Goal: Navigation & Orientation: Find specific page/section

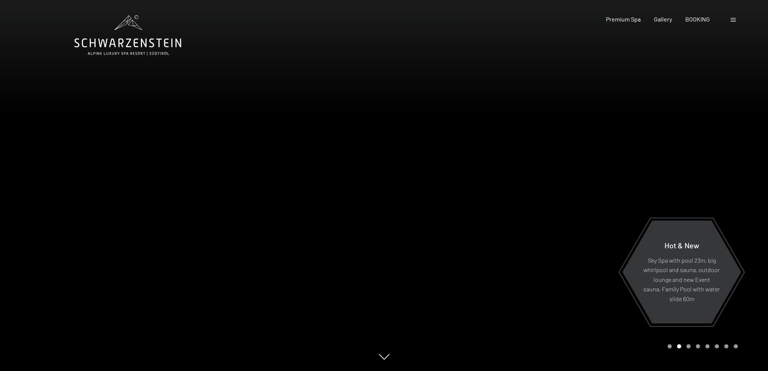
click at [534, 272] on div at bounding box center [576, 185] width 384 height 371
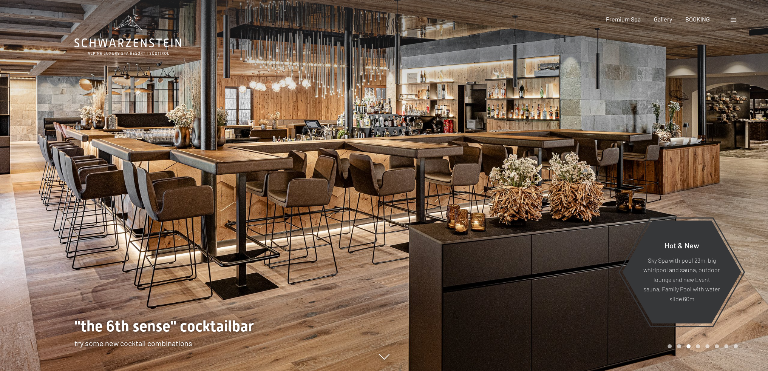
click at [534, 272] on div at bounding box center [576, 185] width 384 height 371
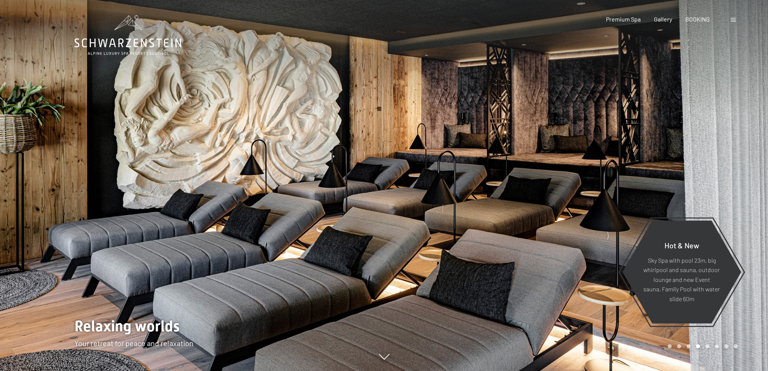
click at [534, 272] on div at bounding box center [576, 185] width 384 height 371
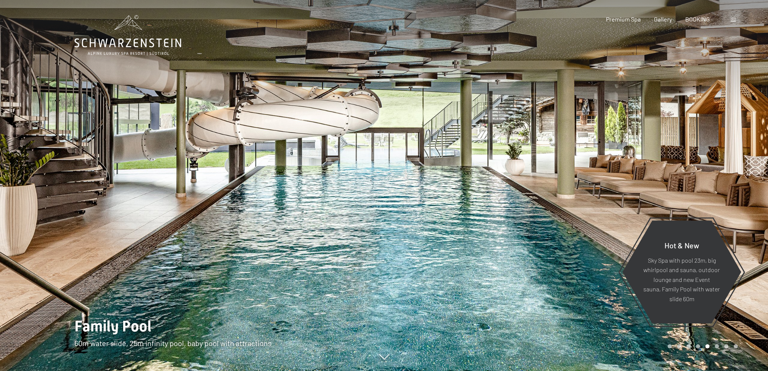
click at [534, 272] on div at bounding box center [576, 185] width 384 height 371
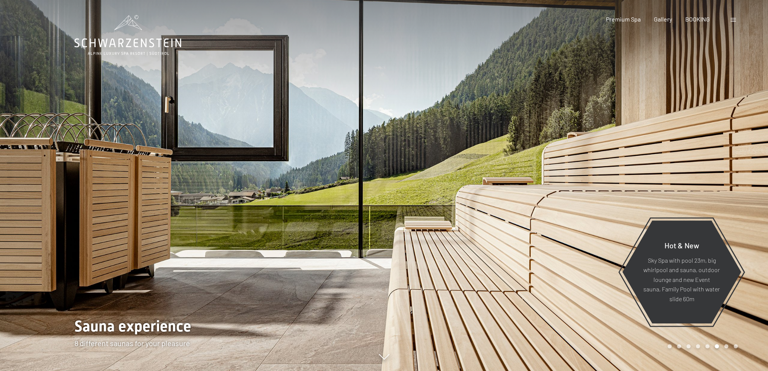
click at [534, 272] on div at bounding box center [576, 185] width 384 height 371
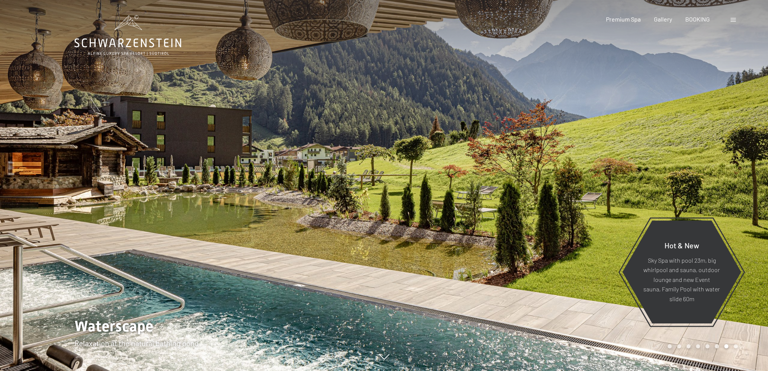
click at [534, 272] on div at bounding box center [576, 185] width 384 height 371
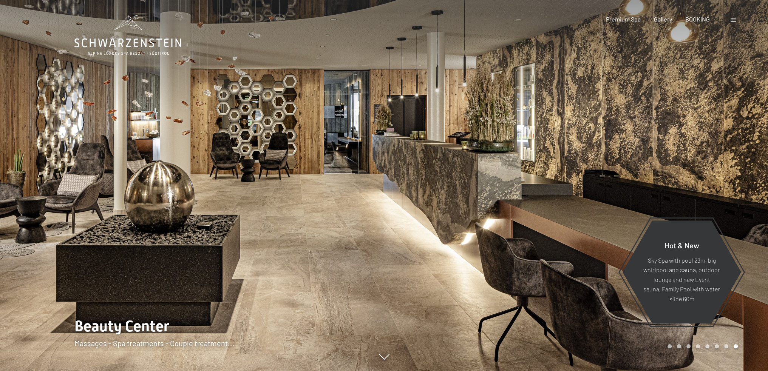
click at [534, 272] on div at bounding box center [576, 185] width 384 height 371
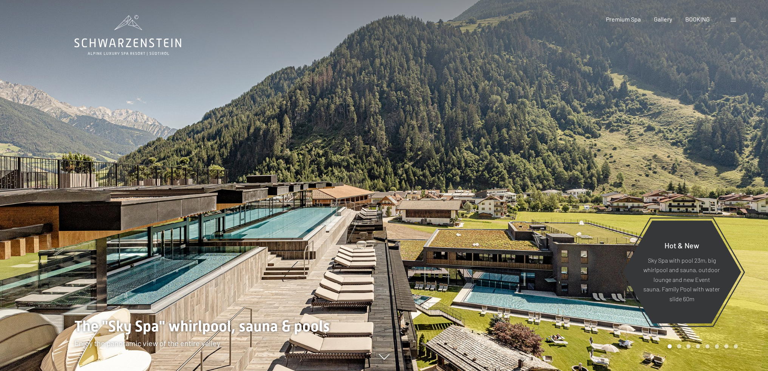
click at [733, 21] on span at bounding box center [733, 20] width 5 height 4
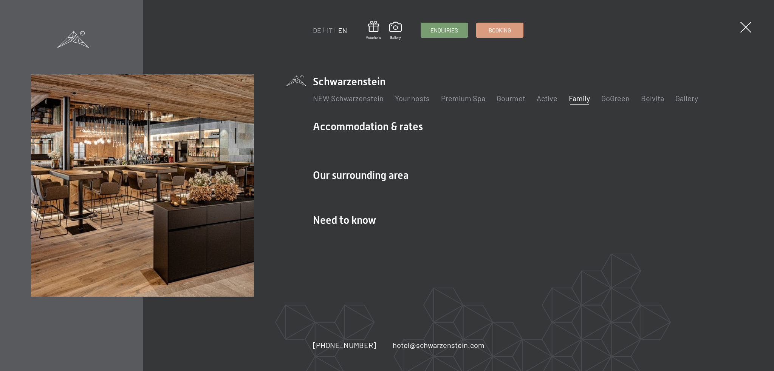
click at [572, 96] on link "Family" at bounding box center [579, 98] width 21 height 9
